Goal: Information Seeking & Learning: Learn about a topic

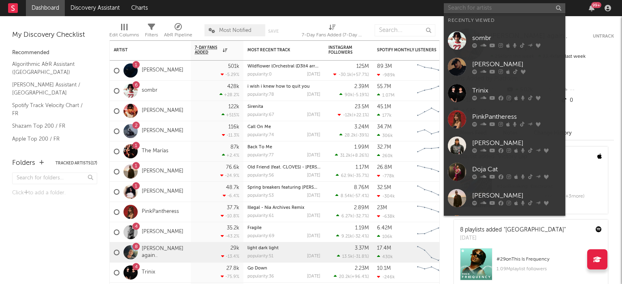
click at [453, 6] on input "text" at bounding box center [503, 8] width 121 height 10
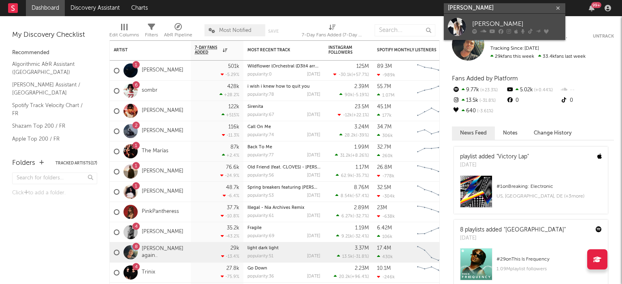
type input "[PERSON_NAME]"
click at [459, 30] on div at bounding box center [457, 27] width 18 height 18
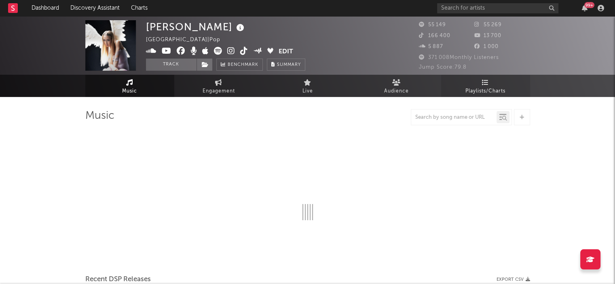
select select "6m"
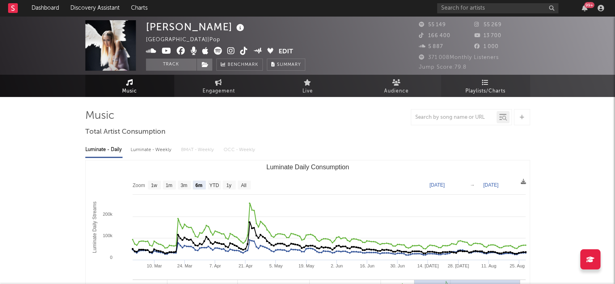
click at [488, 88] on span "Playlists/Charts" at bounding box center [486, 92] width 40 height 10
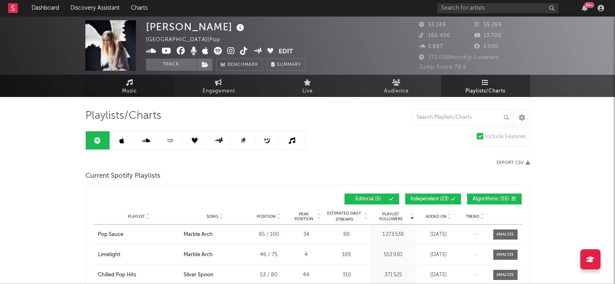
click at [140, 90] on link "Music" at bounding box center [129, 86] width 89 height 22
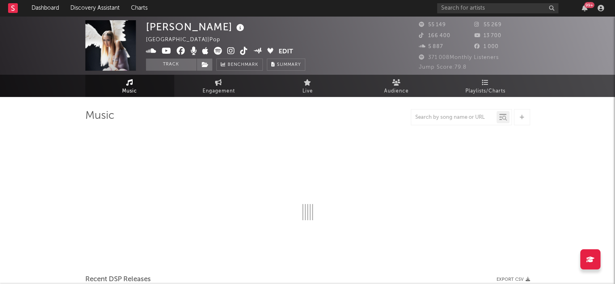
select select "6m"
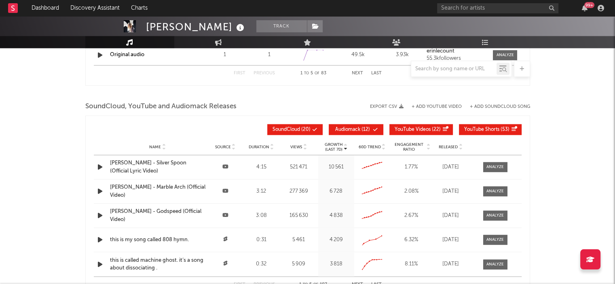
scroll to position [880, 0]
